Goal: Task Accomplishment & Management: Manage account settings

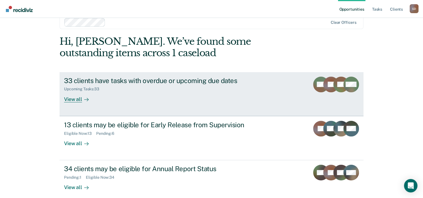
scroll to position [17, 0]
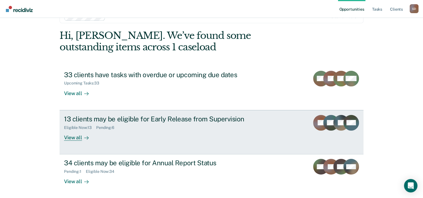
click at [71, 136] on div "View all" at bounding box center [79, 135] width 31 height 11
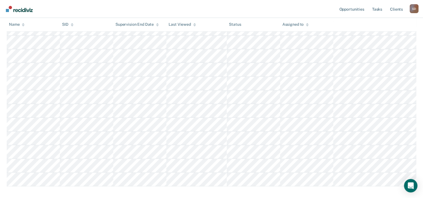
scroll to position [80, 0]
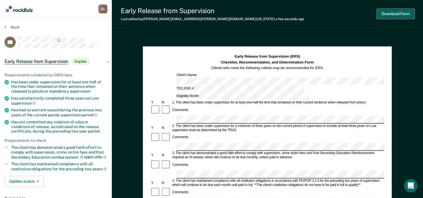
click at [400, 12] on button "Download Form" at bounding box center [395, 13] width 37 height 9
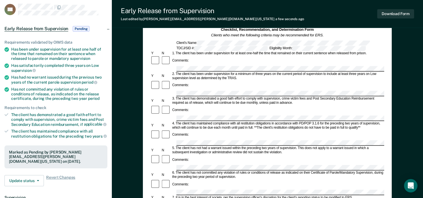
scroll to position [84, 0]
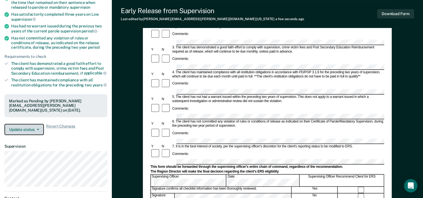
click at [41, 130] on button "Update status" at bounding box center [23, 129] width 39 height 11
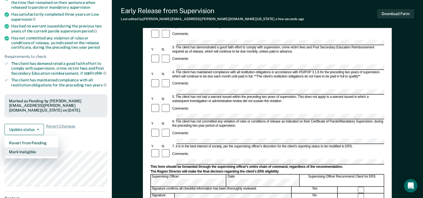
click at [32, 151] on button "Mark Ineligible" at bounding box center [31, 151] width 54 height 9
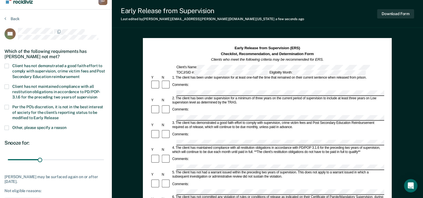
scroll to position [0, 0]
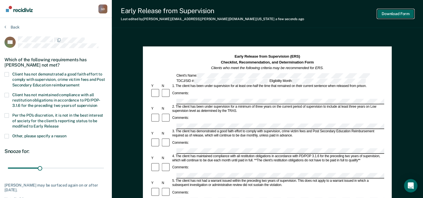
click at [391, 12] on button "Download Form" at bounding box center [395, 13] width 37 height 9
click at [404, 13] on button "Download Form" at bounding box center [395, 13] width 37 height 9
click at [9, 75] on label "Client has not demonstrated a good faith effort to comply with supervision, cri…" at bounding box center [55, 80] width 103 height 16
click at [79, 83] on input "Client has not demonstrated a good faith effort to comply with supervision, cri…" at bounding box center [79, 83] width 0 height 0
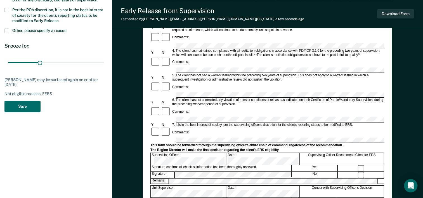
scroll to position [112, 0]
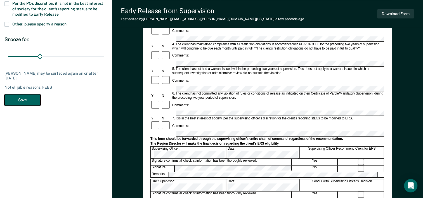
click at [27, 100] on button "Save" at bounding box center [22, 99] width 36 height 11
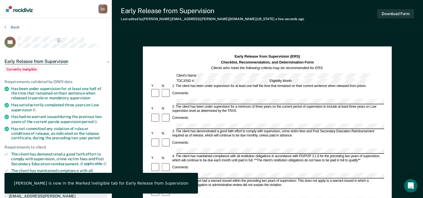
scroll to position [0, 0]
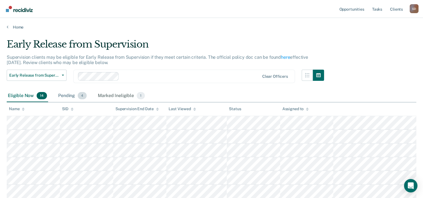
click at [67, 96] on div "Pending 4" at bounding box center [72, 96] width 31 height 12
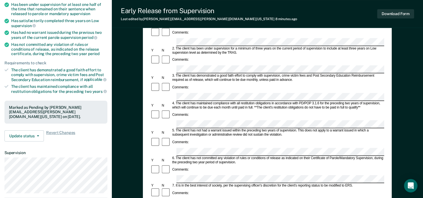
scroll to position [84, 0]
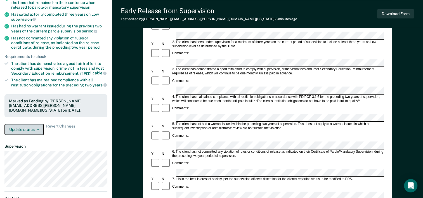
click at [40, 131] on button "Update status" at bounding box center [23, 129] width 39 height 11
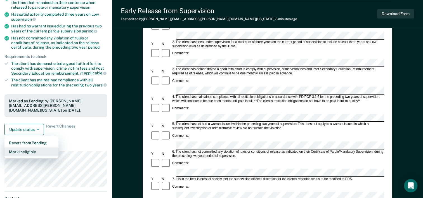
click at [36, 149] on button "Mark Ineligible" at bounding box center [31, 151] width 54 height 9
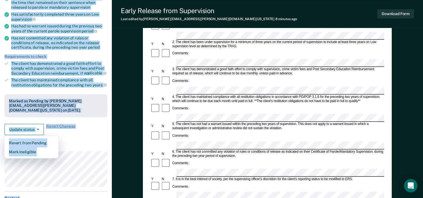
click at [36, 149] on div "Gloria Doucette G D Profile How it works Log Out Back DS Early Release from Sup…" at bounding box center [56, 110] width 112 height 389
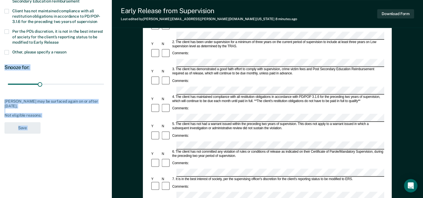
scroll to position [28, 0]
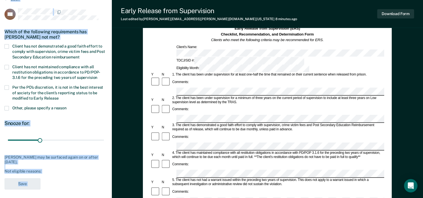
click at [7, 45] on span at bounding box center [6, 46] width 4 height 4
click at [79, 55] on input "Client has not demonstrated a good faith effort to comply with supervision, cri…" at bounding box center [79, 55] width 0 height 0
click at [25, 183] on button "Save" at bounding box center [22, 183] width 36 height 11
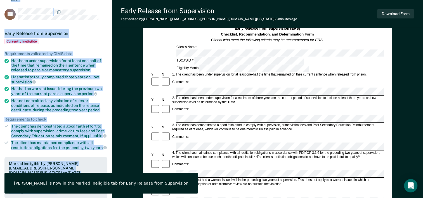
click at [86, 108] on div "Has not committed any violation of rules or conditions of release, as indicated…" at bounding box center [59, 105] width 96 height 14
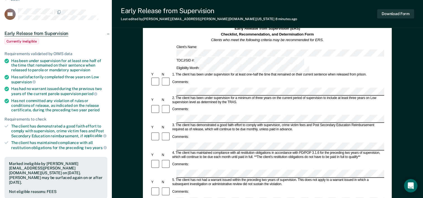
scroll to position [0, 0]
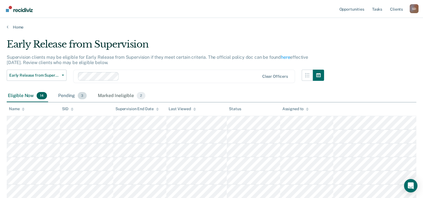
click at [68, 94] on div "Pending 3" at bounding box center [72, 96] width 31 height 12
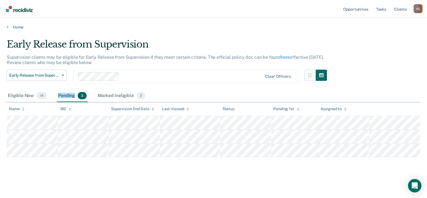
click at [68, 94] on div "Pending 3" at bounding box center [72, 96] width 31 height 12
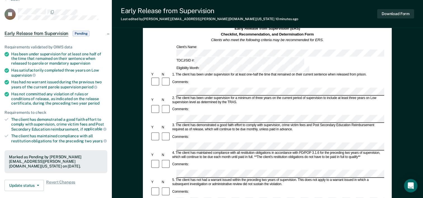
scroll to position [84, 0]
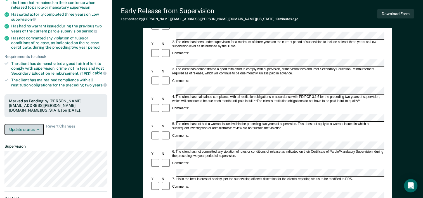
click at [27, 127] on button "Update status" at bounding box center [23, 129] width 39 height 11
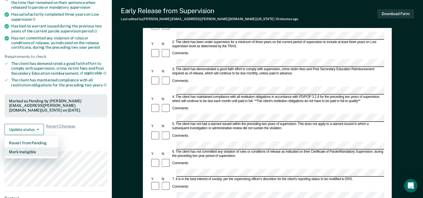
click at [24, 150] on button "Mark Ineligible" at bounding box center [31, 151] width 54 height 9
click at [24, 150] on div "Gloria Doucette G D Profile How it works Log Out Back JR Early Release from Sup…" at bounding box center [56, 110] width 112 height 389
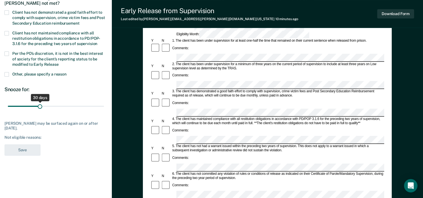
scroll to position [56, 0]
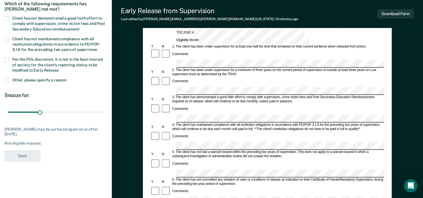
click at [9, 19] on span at bounding box center [6, 18] width 4 height 4
click at [79, 27] on input "Client has not demonstrated a good faith effort to comply with supervision, cri…" at bounding box center [79, 27] width 0 height 0
click at [24, 155] on button "Save" at bounding box center [22, 155] width 36 height 11
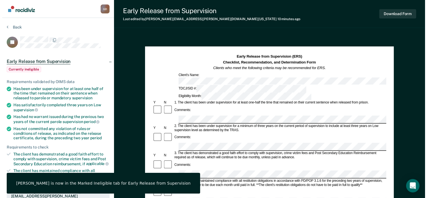
scroll to position [0, 0]
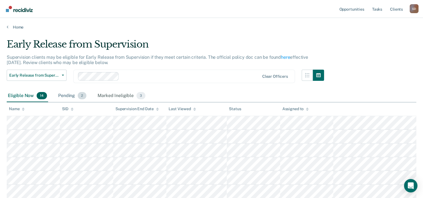
click at [64, 95] on div "Pending 2" at bounding box center [72, 96] width 30 height 12
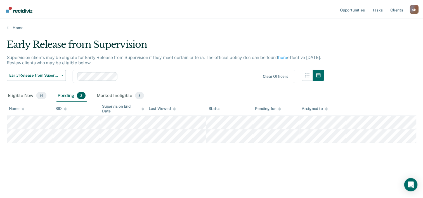
scroll to position [17, 0]
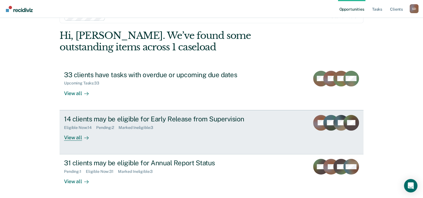
click at [74, 136] on div "View all" at bounding box center [79, 135] width 31 height 11
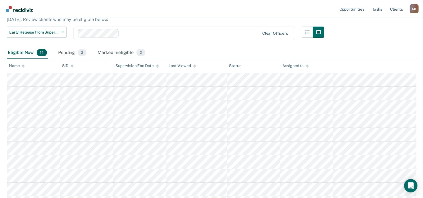
scroll to position [56, 0]
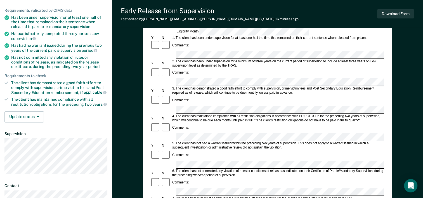
scroll to position [56, 0]
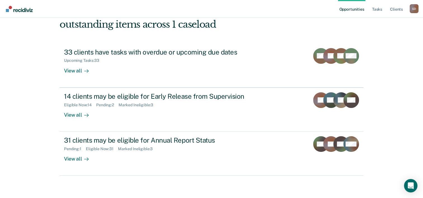
scroll to position [17, 0]
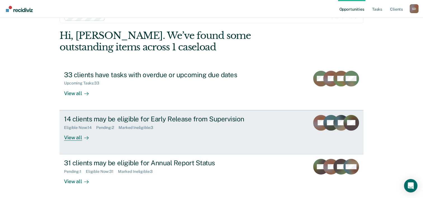
click at [68, 136] on div "View all" at bounding box center [79, 135] width 31 height 11
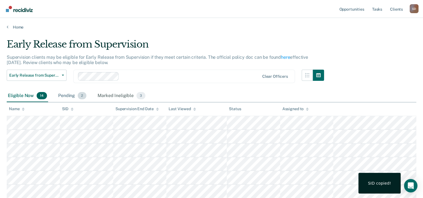
click at [67, 94] on div "Pending 2" at bounding box center [72, 96] width 30 height 12
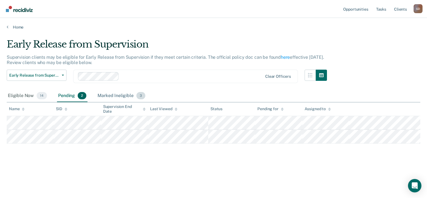
click at [111, 95] on div "Marked Ineligible 3" at bounding box center [121, 96] width 50 height 12
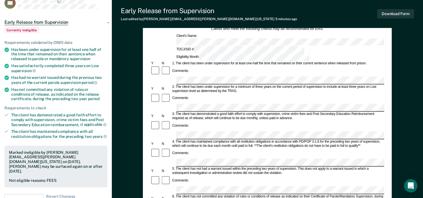
scroll to position [56, 0]
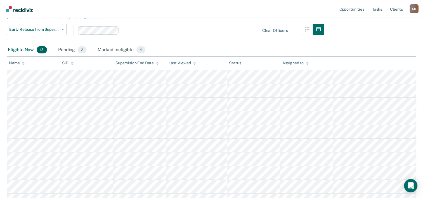
scroll to position [56, 0]
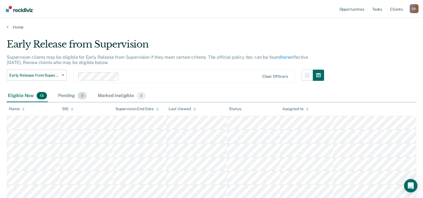
click at [66, 96] on div "Pending 3" at bounding box center [72, 96] width 31 height 12
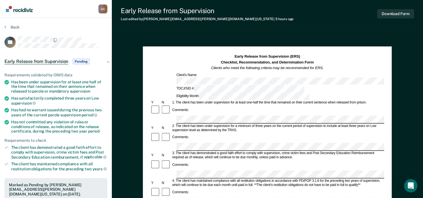
scroll to position [28, 0]
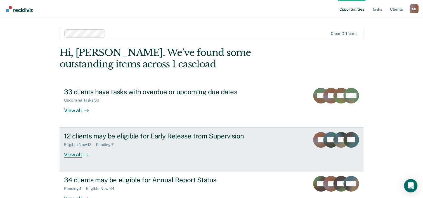
click at [68, 156] on div "View all" at bounding box center [79, 152] width 31 height 11
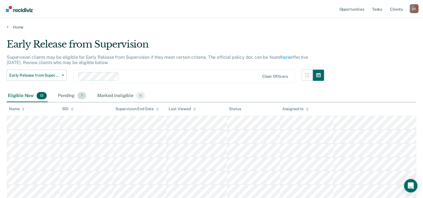
click at [72, 95] on div "Pending 7" at bounding box center [72, 96] width 30 height 12
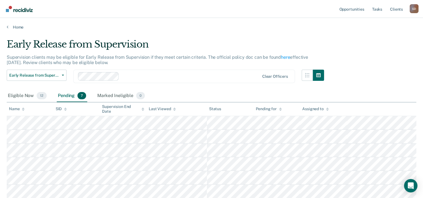
scroll to position [28, 0]
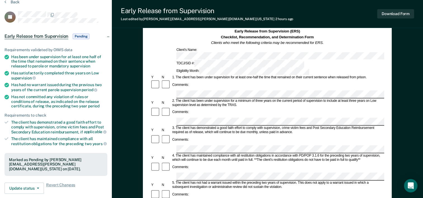
scroll to position [84, 0]
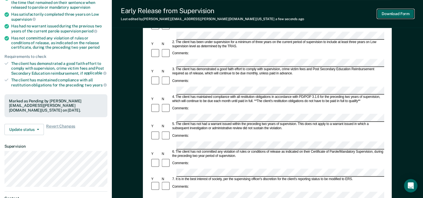
click at [403, 17] on button "Download Form" at bounding box center [395, 13] width 37 height 9
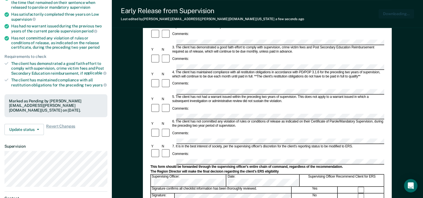
scroll to position [0, 0]
click at [38, 129] on button "Update status" at bounding box center [23, 129] width 39 height 11
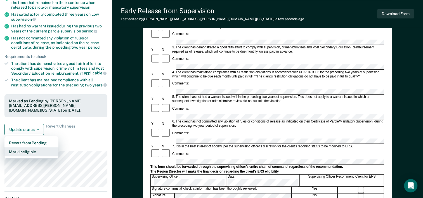
click at [34, 148] on button "Mark Ineligible" at bounding box center [31, 151] width 54 height 9
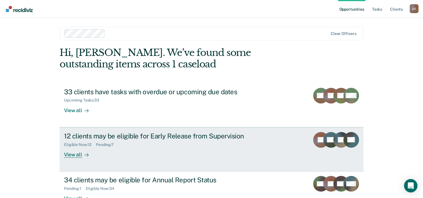
click at [72, 153] on div "View all" at bounding box center [79, 152] width 31 height 11
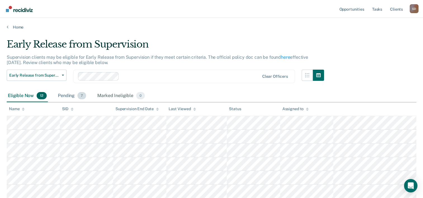
click at [74, 95] on div "Pending 7" at bounding box center [72, 96] width 30 height 12
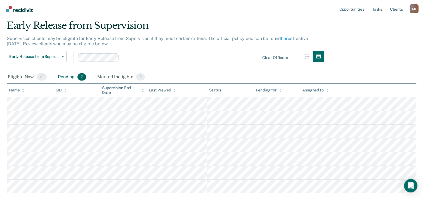
scroll to position [28, 0]
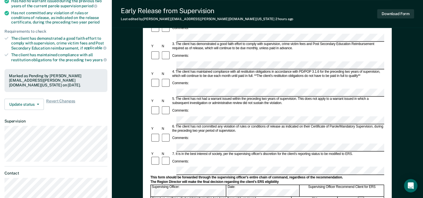
scroll to position [112, 0]
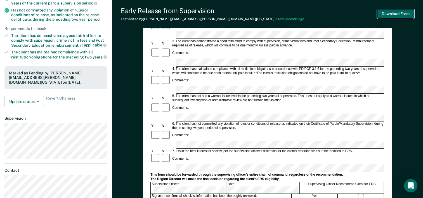
click at [400, 15] on button "Download Form" at bounding box center [395, 13] width 37 height 9
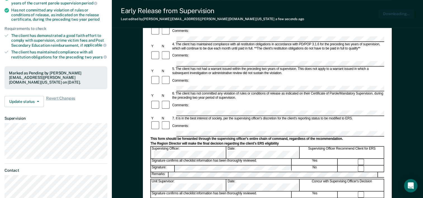
scroll to position [0, 0]
click at [36, 103] on button "Update status" at bounding box center [23, 101] width 39 height 11
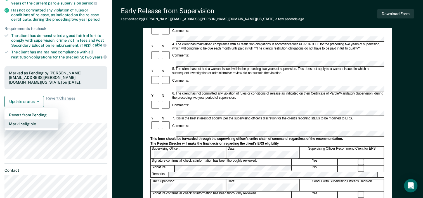
click at [30, 119] on button "Mark Ineligible" at bounding box center [31, 123] width 54 height 9
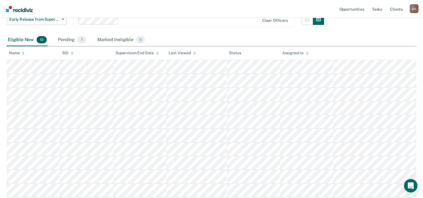
scroll to position [28, 0]
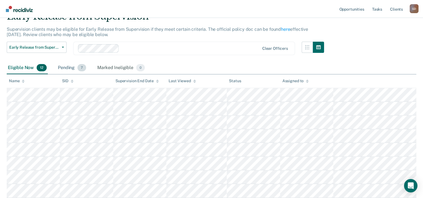
click at [70, 67] on div "Pending 7" at bounding box center [72, 68] width 30 height 12
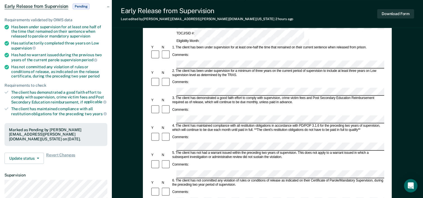
scroll to position [84, 0]
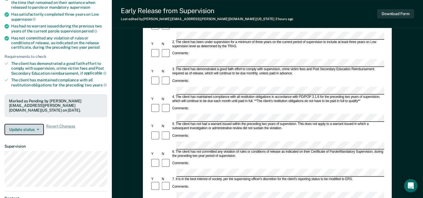
click at [32, 129] on button "Update status" at bounding box center [23, 129] width 39 height 11
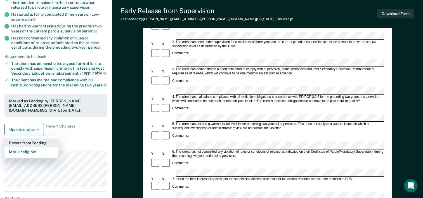
click at [32, 140] on button "Revert from Pending" at bounding box center [31, 142] width 54 height 9
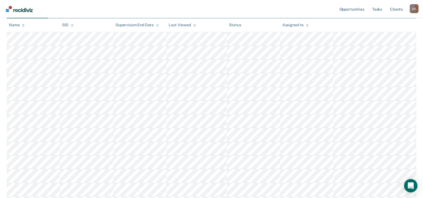
scroll to position [28, 0]
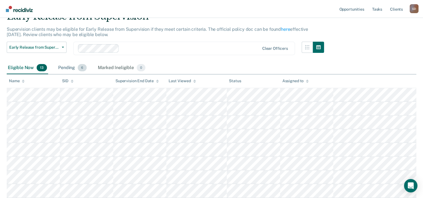
click at [68, 69] on div "Pending 6" at bounding box center [72, 68] width 31 height 12
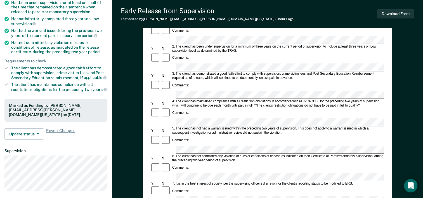
scroll to position [84, 0]
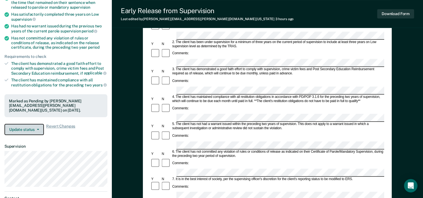
click at [26, 128] on button "Update status" at bounding box center [23, 129] width 39 height 11
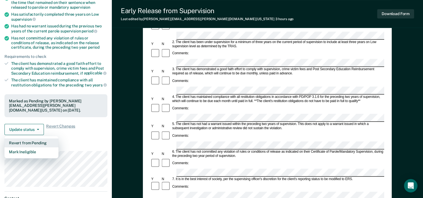
click at [27, 140] on button "Revert from Pending" at bounding box center [31, 142] width 54 height 9
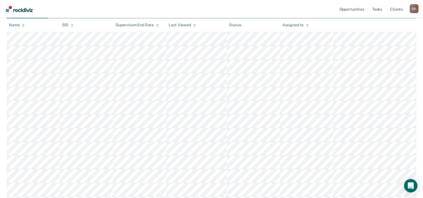
scroll to position [28, 0]
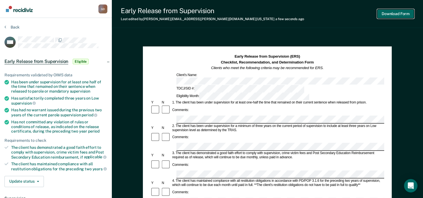
click at [388, 12] on button "Download Form" at bounding box center [395, 13] width 37 height 9
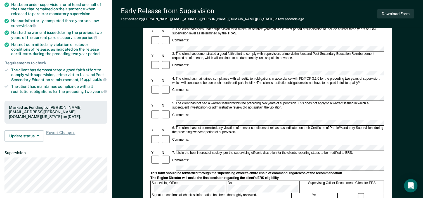
scroll to position [84, 0]
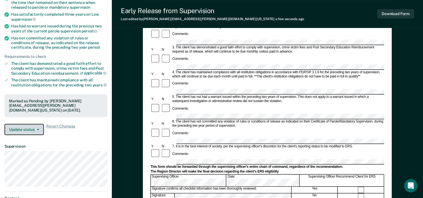
click at [34, 127] on button "Update status" at bounding box center [23, 129] width 39 height 11
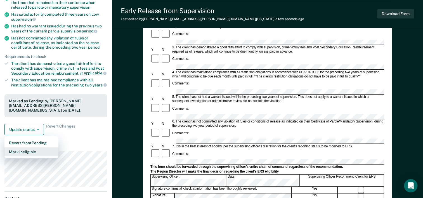
click at [29, 151] on button "Mark Ineligible" at bounding box center [31, 151] width 54 height 9
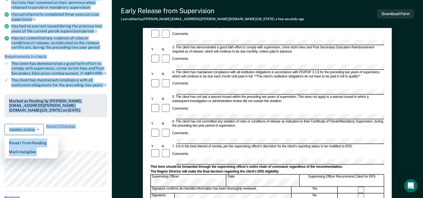
click at [29, 151] on div "Gloria Doucette G D Profile How it works Log Out Back SW Early Release from Sup…" at bounding box center [56, 110] width 112 height 389
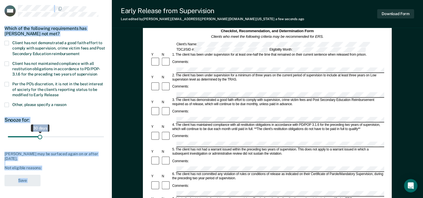
scroll to position [28, 0]
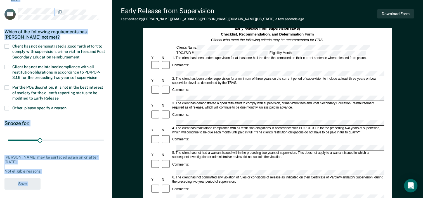
click at [7, 46] on span at bounding box center [6, 46] width 4 height 4
click at [79, 55] on input "Client has not demonstrated a good faith effort to comply with supervision, cri…" at bounding box center [79, 55] width 0 height 0
click at [7, 46] on span at bounding box center [6, 46] width 4 height 4
click at [79, 55] on input "Client has not demonstrated a good faith effort to comply with supervision, cri…" at bounding box center [79, 55] width 0 height 0
click at [9, 47] on label "Client has not demonstrated a good faith effort to comply with supervision, cri…" at bounding box center [55, 52] width 103 height 16
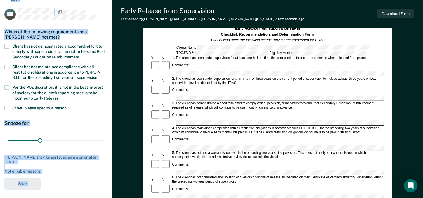
click at [79, 55] on input "Client has not demonstrated a good faith effort to comply with supervision, cri…" at bounding box center [79, 55] width 0 height 0
click at [26, 183] on button "Save" at bounding box center [22, 183] width 36 height 11
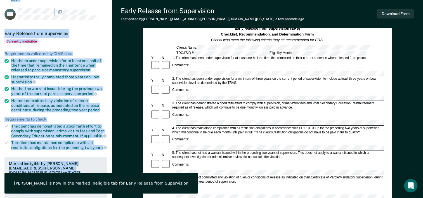
click at [102, 113] on ul "Requirements validated by OIMS data Has been under supervision for at least one…" at bounding box center [55, 100] width 103 height 99
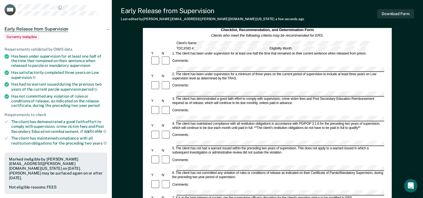
scroll to position [0, 0]
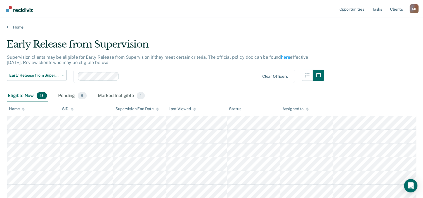
scroll to position [28, 0]
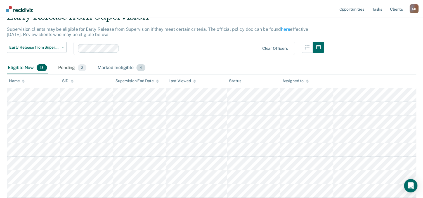
click at [115, 68] on div "Marked Ineligible 4" at bounding box center [121, 68] width 50 height 12
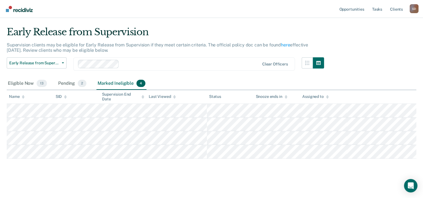
click at [114, 82] on div "Marked Ineligible 4" at bounding box center [121, 83] width 50 height 12
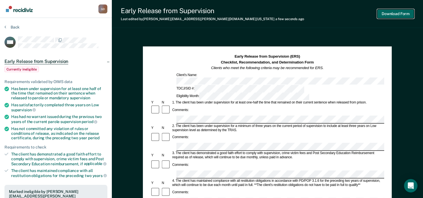
click at [404, 15] on button "Download Form" at bounding box center [395, 13] width 37 height 9
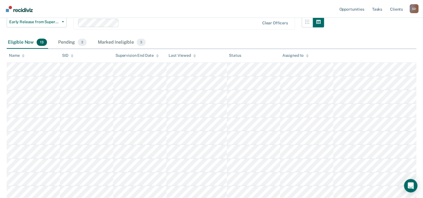
scroll to position [52, 0]
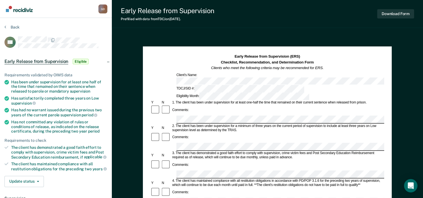
click at [203, 105] on div "Comments:" at bounding box center [267, 110] width 234 height 11
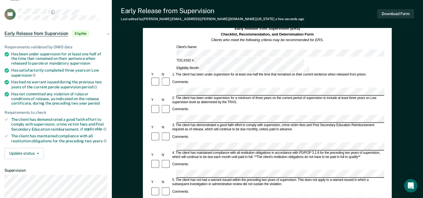
click at [204, 159] on div "Comments:" at bounding box center [267, 164] width 234 height 11
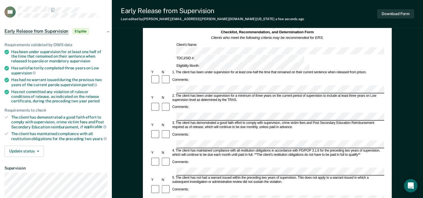
scroll to position [20, 0]
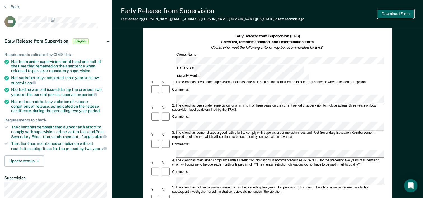
click at [393, 16] on button "Download Form" at bounding box center [395, 13] width 37 height 9
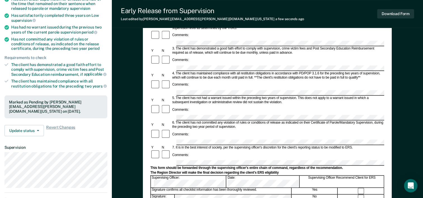
scroll to position [104, 0]
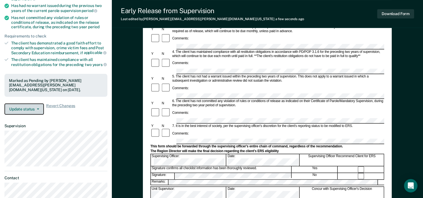
click at [30, 109] on button "Update status" at bounding box center [23, 108] width 39 height 11
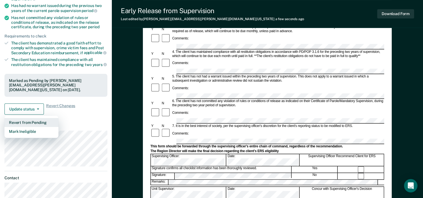
click at [36, 122] on button "Revert from Pending" at bounding box center [31, 122] width 54 height 9
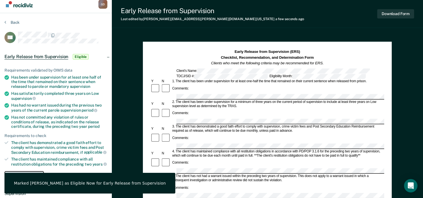
scroll to position [0, 0]
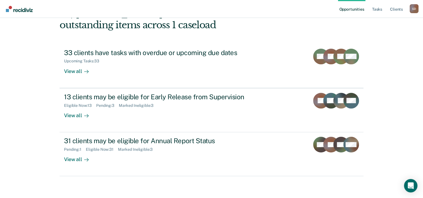
scroll to position [39, 0]
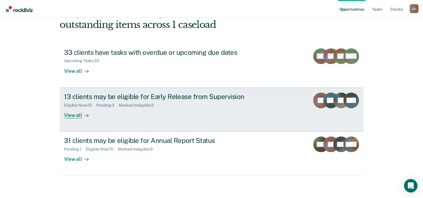
click at [74, 114] on div "View all" at bounding box center [79, 112] width 31 height 11
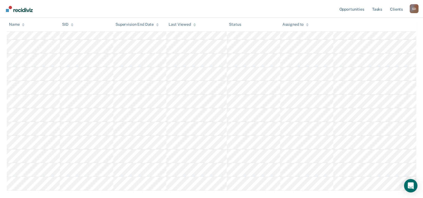
scroll to position [112, 0]
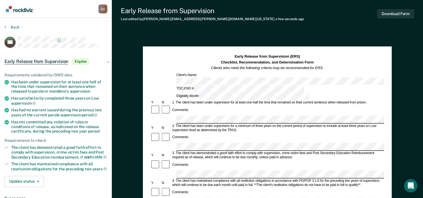
scroll to position [28, 0]
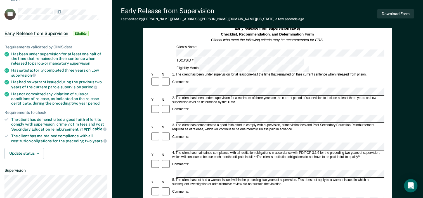
click at [209, 104] on div "Comments:" at bounding box center [267, 109] width 234 height 11
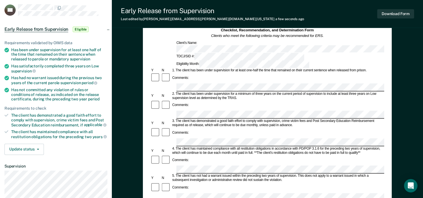
scroll to position [0, 0]
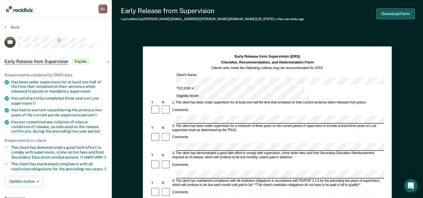
click at [402, 15] on button "Download Form" at bounding box center [395, 13] width 37 height 9
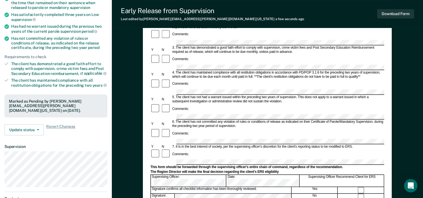
scroll to position [84, 0]
click at [35, 129] on span "button" at bounding box center [37, 129] width 4 height 1
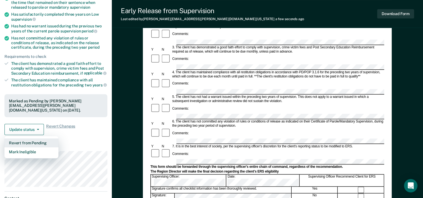
click at [34, 139] on button "Revert from Pending" at bounding box center [31, 142] width 54 height 9
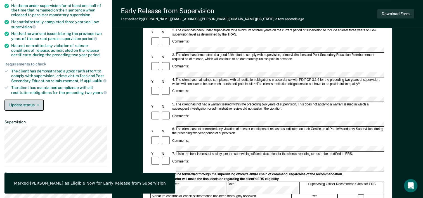
scroll to position [0, 0]
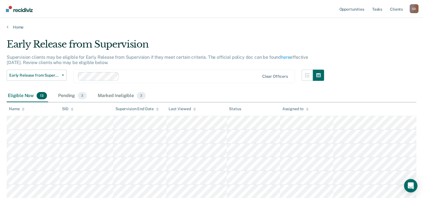
scroll to position [112, 0]
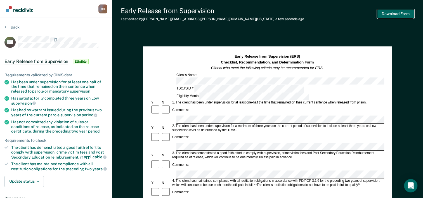
click at [405, 13] on button "Download Form" at bounding box center [395, 13] width 37 height 9
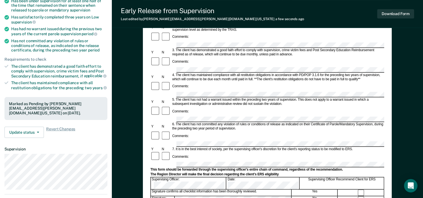
scroll to position [84, 0]
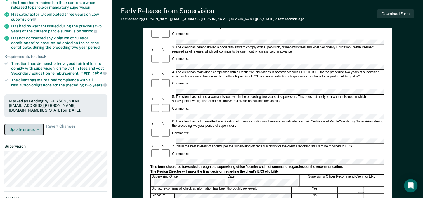
click at [39, 129] on button "Update status" at bounding box center [23, 129] width 39 height 11
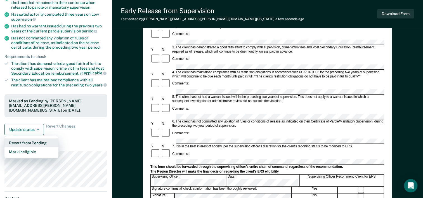
click at [32, 142] on button "Revert from Pending" at bounding box center [31, 142] width 54 height 9
click at [32, 142] on article "MR Early Release from Supervision Pending Requirements validated by OIMS data H…" at bounding box center [55, 89] width 103 height 274
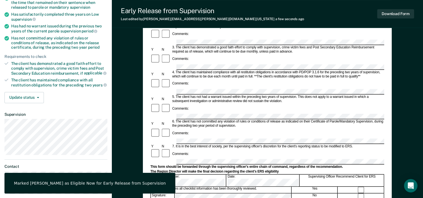
drag, startPoint x: 32, startPoint y: 142, endPoint x: 91, endPoint y: 84, distance: 82.2
click at [93, 84] on span "years" at bounding box center [100, 85] width 14 height 4
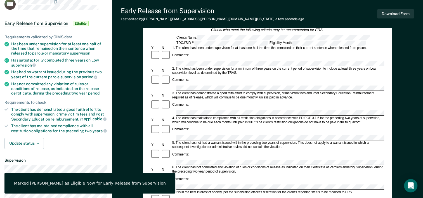
scroll to position [0, 0]
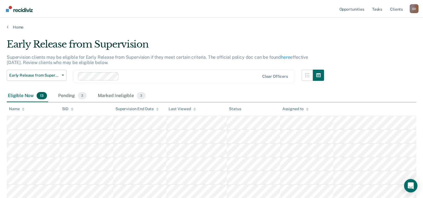
scroll to position [112, 0]
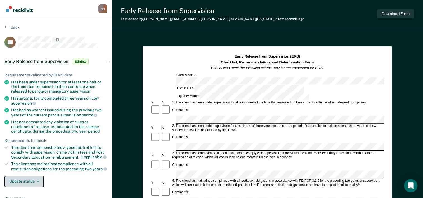
click at [36, 181] on span "button" at bounding box center [37, 181] width 4 height 1
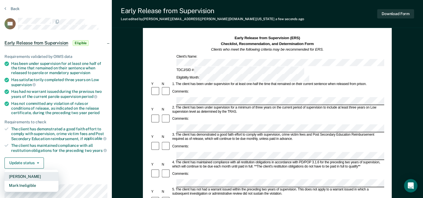
scroll to position [28, 0]
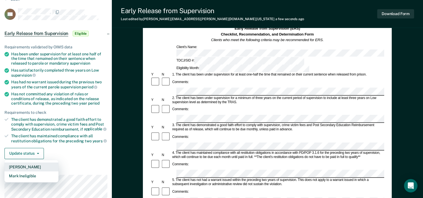
click at [35, 167] on button "Mark Pending" at bounding box center [31, 166] width 54 height 9
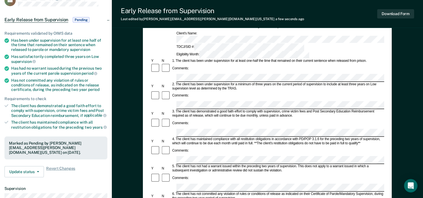
scroll to position [0, 0]
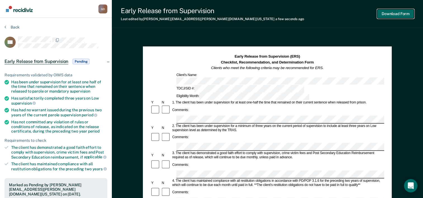
click at [396, 14] on button "Download Form" at bounding box center [395, 13] width 37 height 9
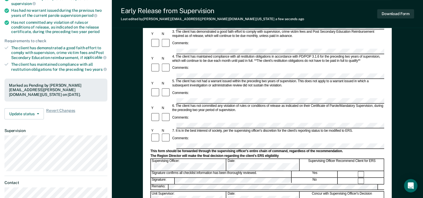
scroll to position [112, 0]
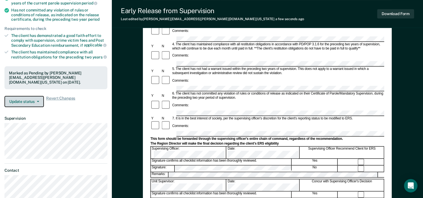
click at [24, 98] on button "Update status" at bounding box center [23, 101] width 39 height 11
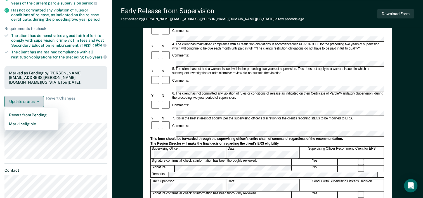
click at [24, 98] on button "Update status" at bounding box center [23, 101] width 39 height 11
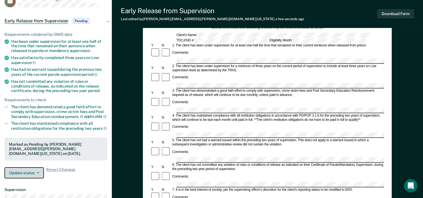
scroll to position [0, 0]
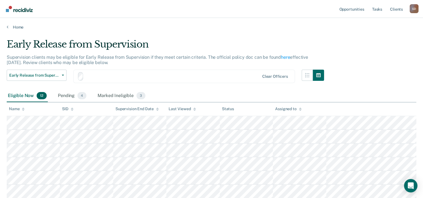
scroll to position [112, 0]
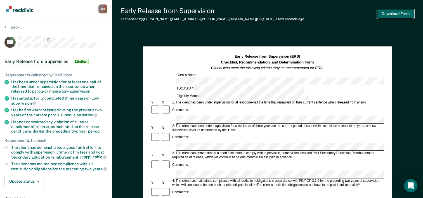
click at [396, 16] on button "Download Form" at bounding box center [395, 13] width 37 height 9
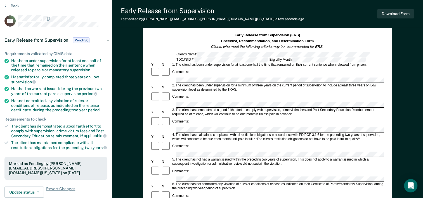
scroll to position [56, 0]
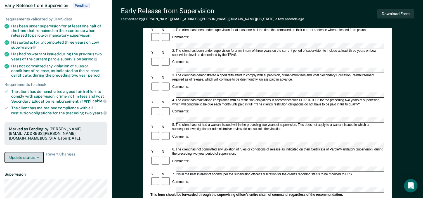
click at [39, 155] on button "Update status" at bounding box center [23, 157] width 39 height 11
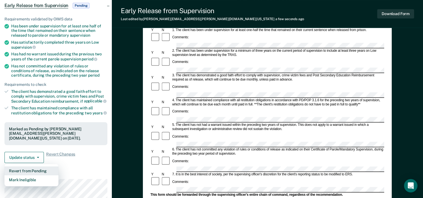
click at [39, 169] on button "Revert from Pending" at bounding box center [31, 170] width 54 height 9
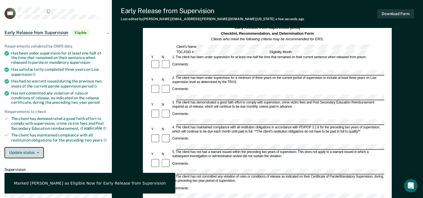
scroll to position [0, 0]
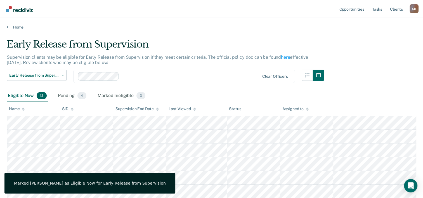
scroll to position [112, 0]
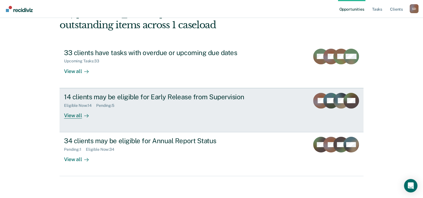
scroll to position [39, 0]
click at [72, 115] on div "View all" at bounding box center [79, 112] width 31 height 11
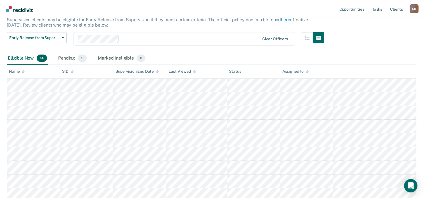
scroll to position [28, 0]
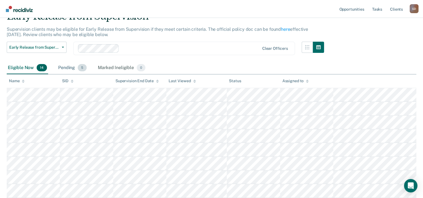
click at [69, 67] on div "Pending 5" at bounding box center [72, 68] width 31 height 12
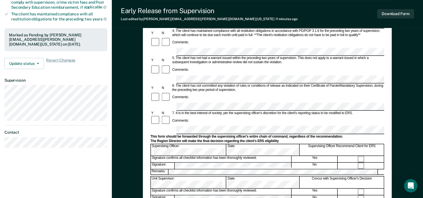
scroll to position [168, 0]
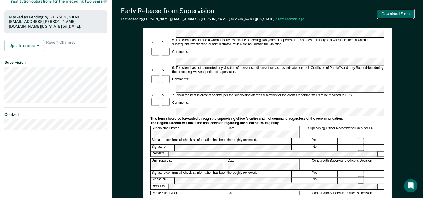
click at [393, 15] on button "Download Form" at bounding box center [395, 13] width 37 height 9
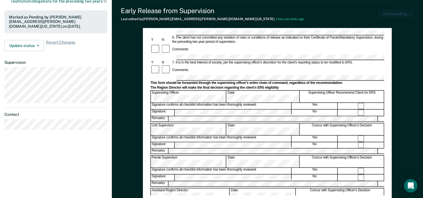
scroll to position [0, 0]
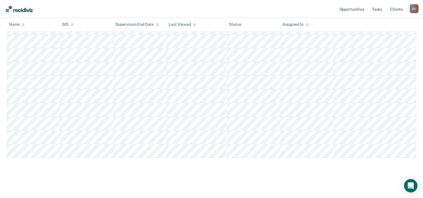
scroll to position [26, 0]
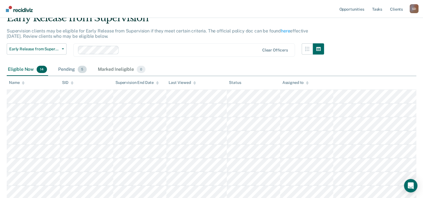
click at [68, 67] on div "Pending 5" at bounding box center [72, 69] width 31 height 12
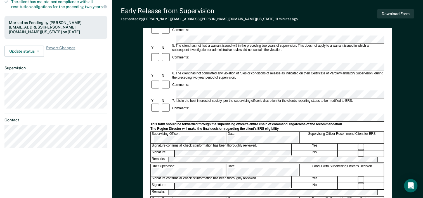
scroll to position [168, 0]
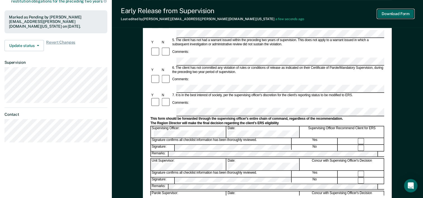
click at [397, 13] on button "Download Form" at bounding box center [395, 13] width 37 height 9
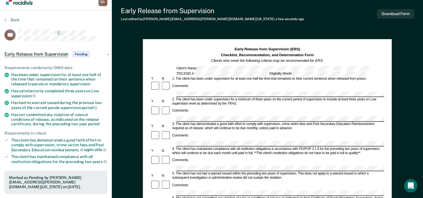
scroll to position [0, 0]
